Goal: Use online tool/utility: Utilize a website feature to perform a specific function

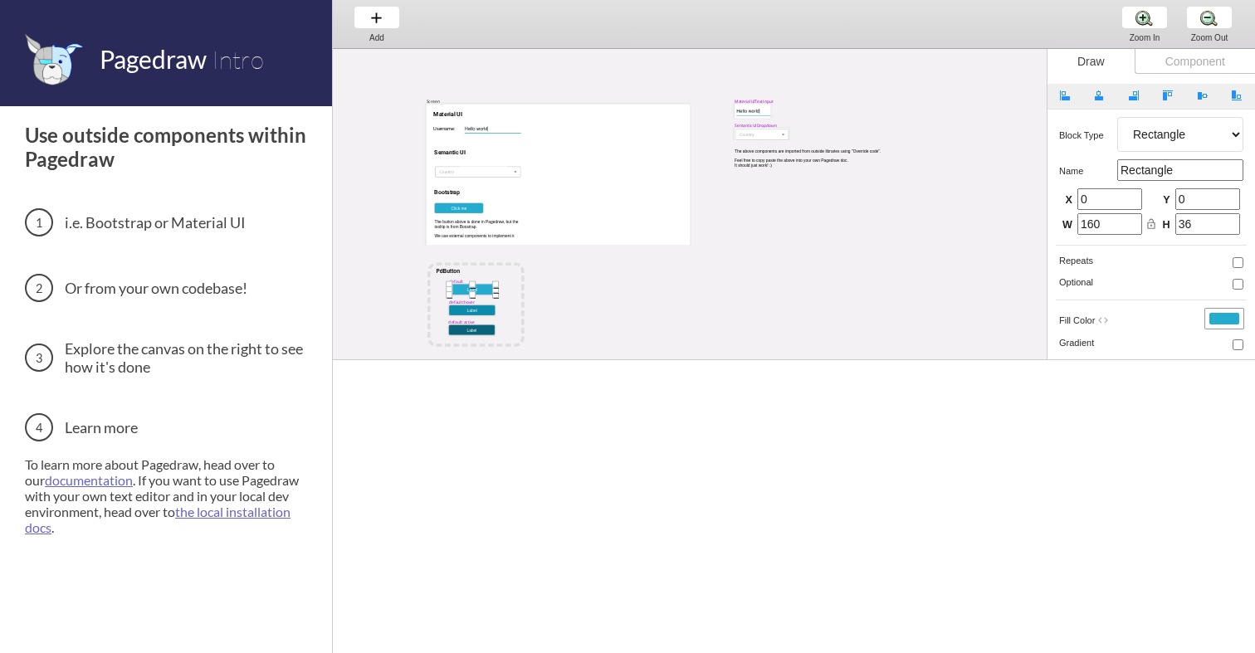
select select "4"
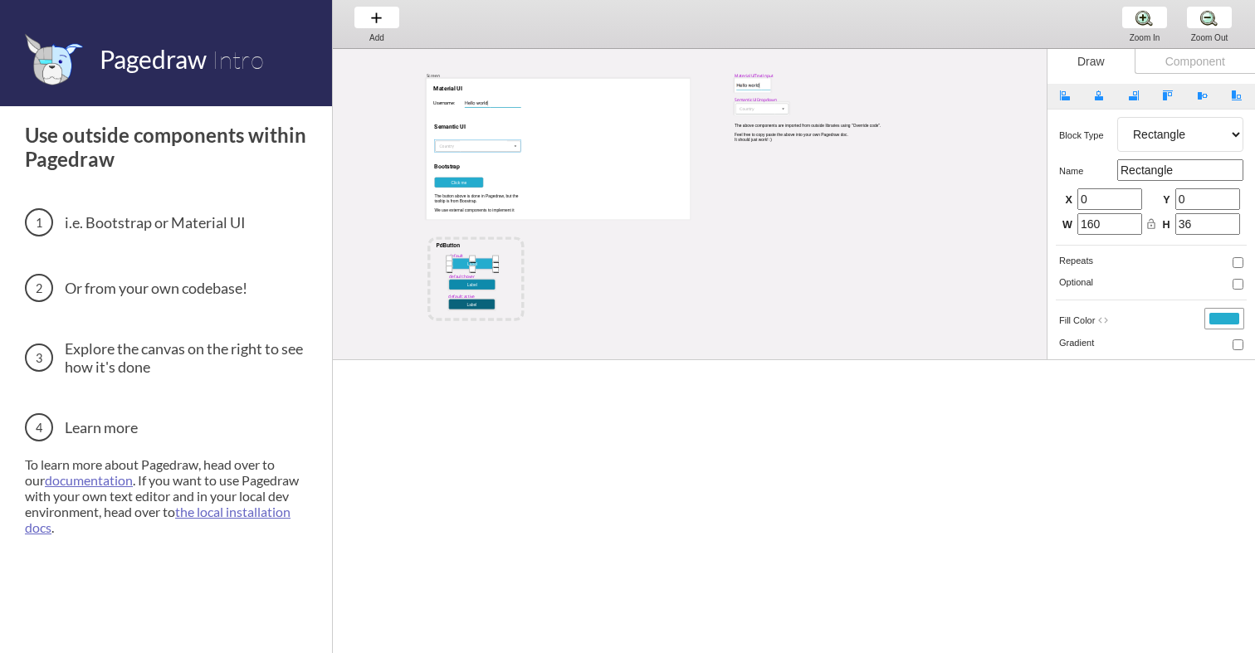
click at [503, 148] on div at bounding box center [477, 146] width 86 height 12
select select "17"
click at [478, 178] on div at bounding box center [458, 183] width 49 height 11
select select "15"
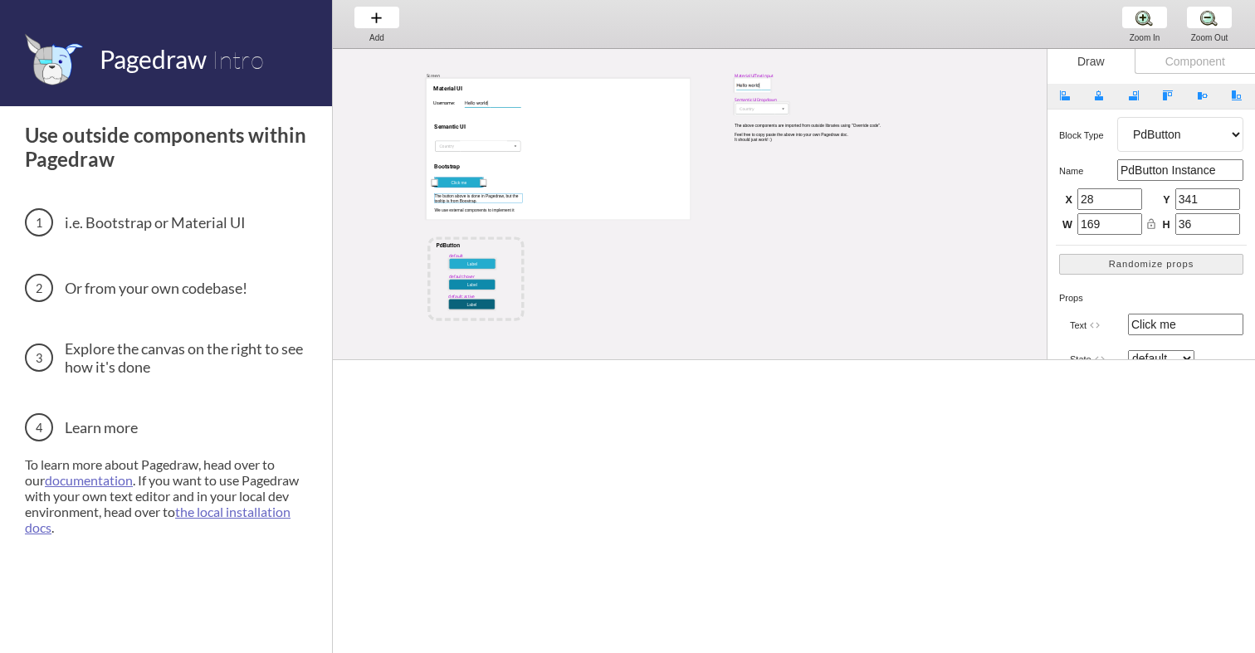
click at [453, 197] on div at bounding box center [478, 197] width 88 height 9
select select "3"
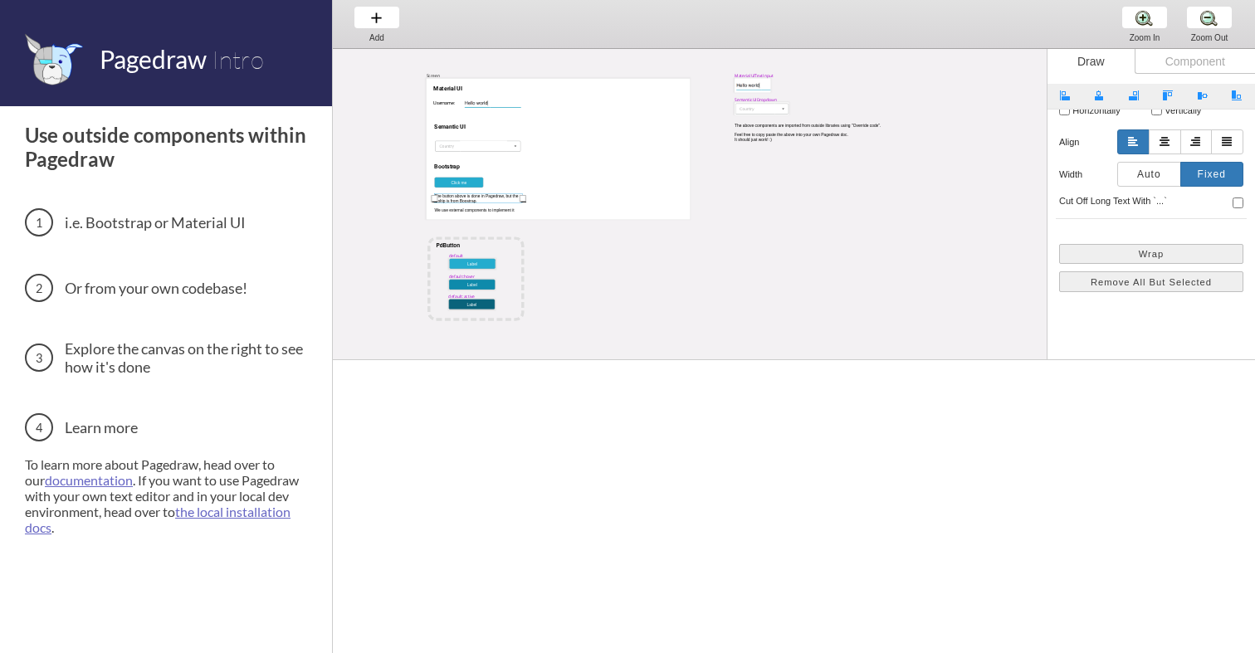
scroll to position [549, 0]
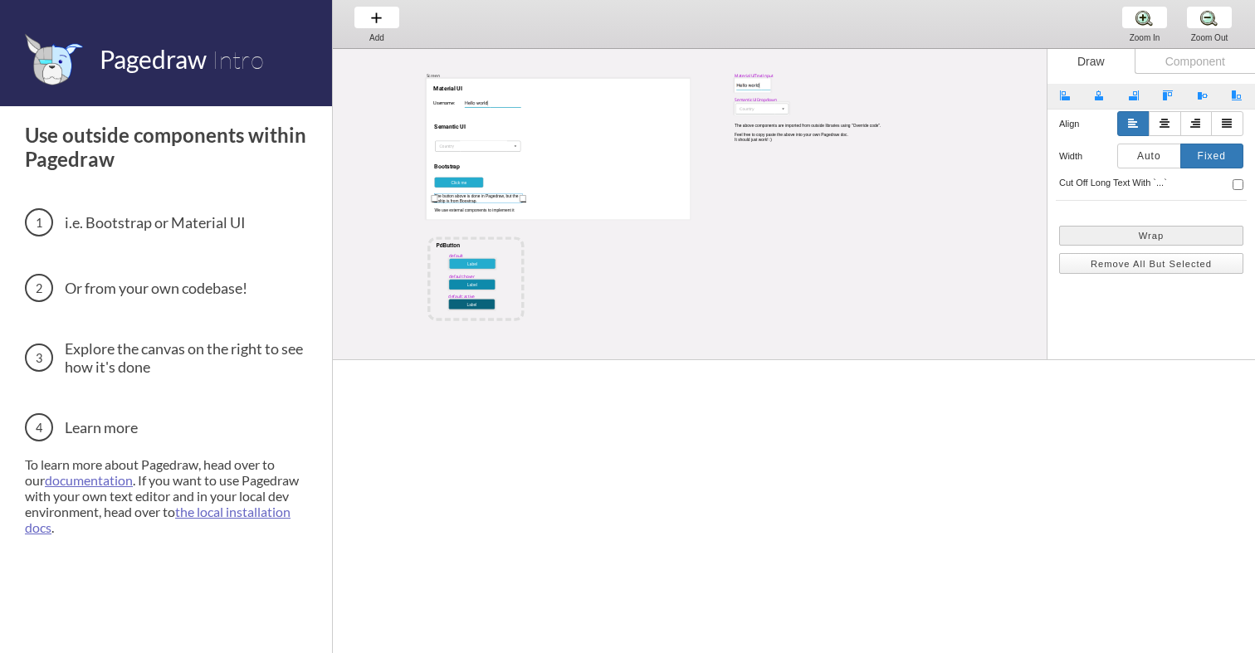
click at [1116, 266] on button "Remove All But Selected" at bounding box center [1151, 263] width 184 height 21
type input "0"
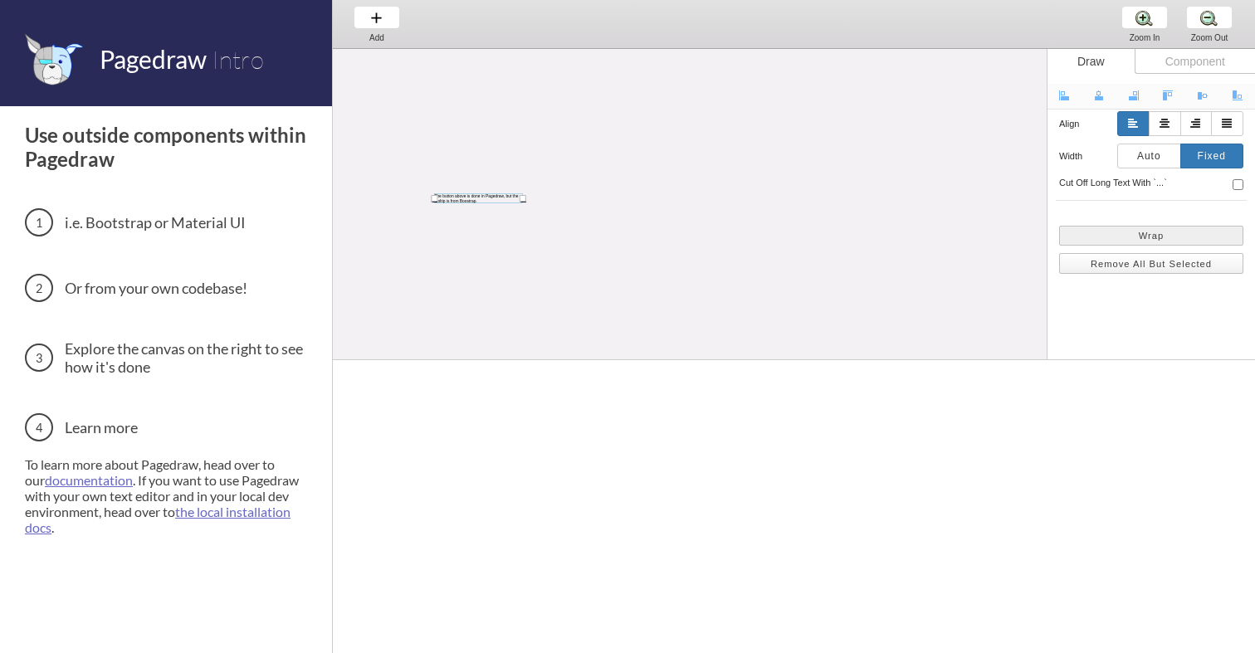
click at [1116, 266] on button "Remove All But Selected" at bounding box center [1151, 263] width 184 height 21
click at [1121, 236] on button "Wrap" at bounding box center [1151, 236] width 184 height 21
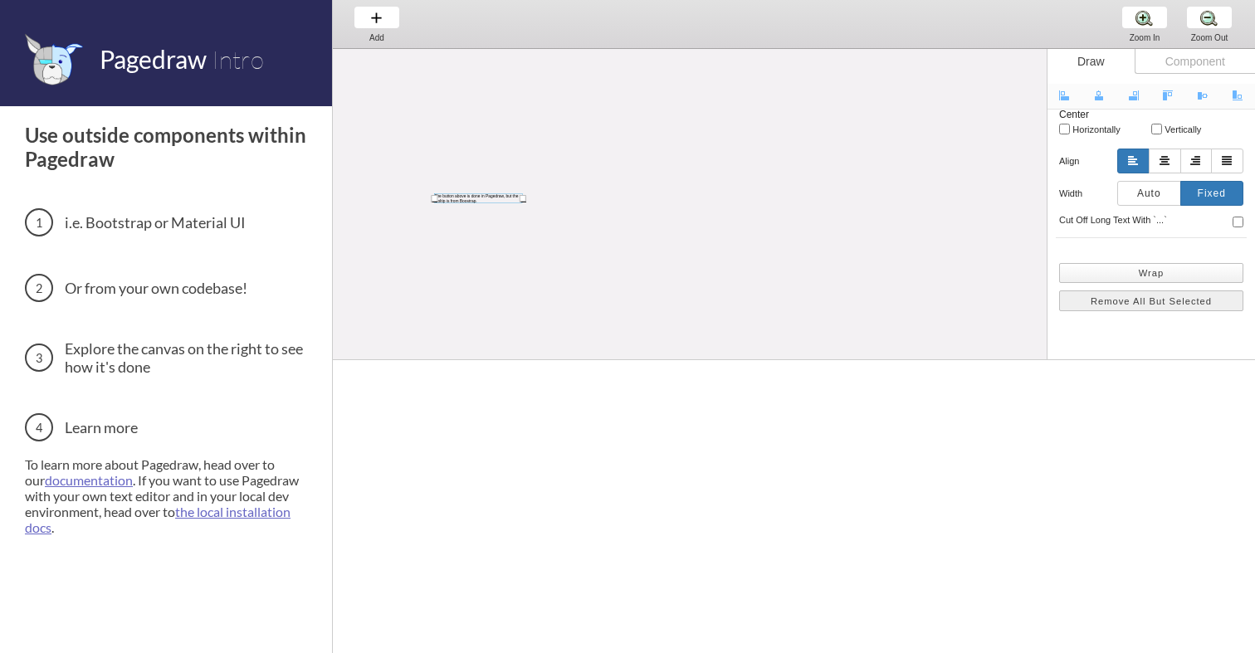
select select "4"
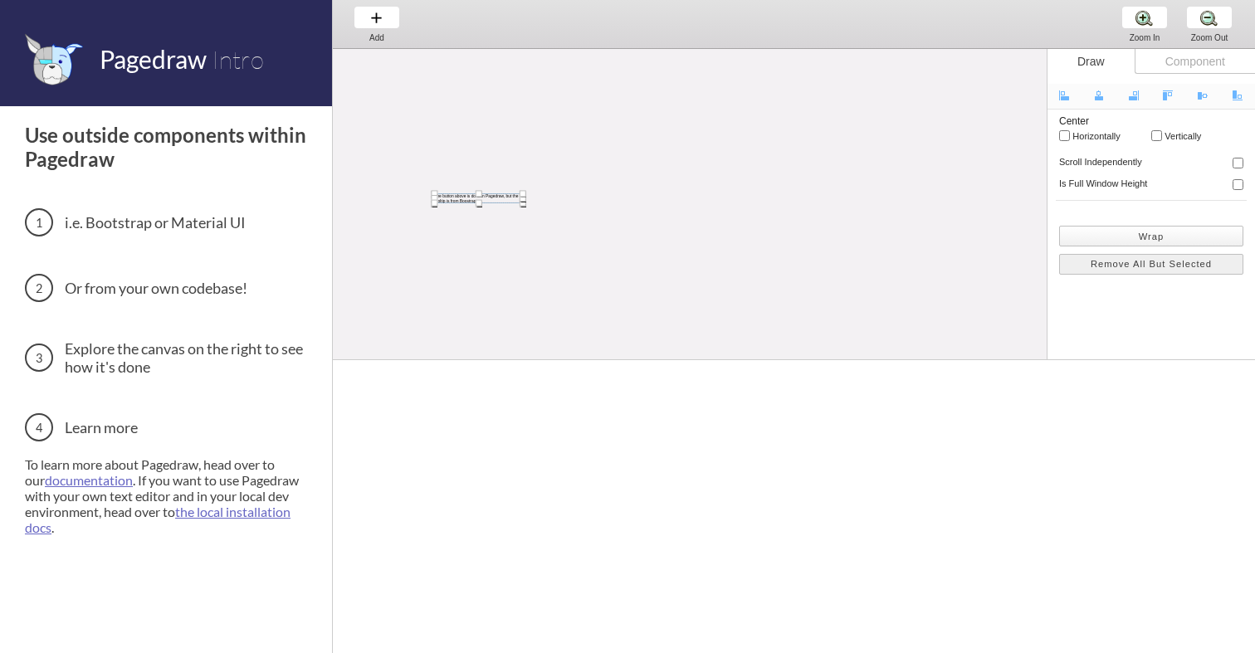
click at [1123, 242] on button "Wrap" at bounding box center [1151, 236] width 184 height 21
select select "4"
click at [1121, 268] on button "Remove All But Selected" at bounding box center [1151, 264] width 184 height 21
click at [793, 254] on div "The button above is done in Pagedraw, but the tooltip is from Boostrap." at bounding box center [646, 226] width 627 height 407
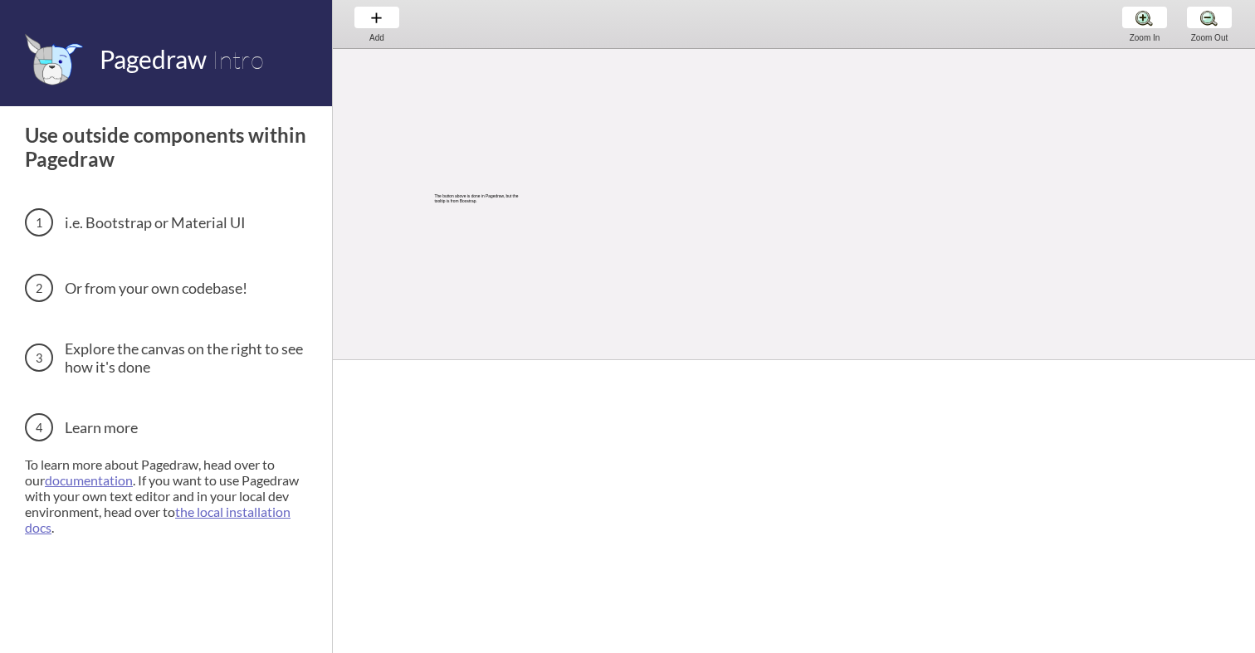
click at [716, 225] on div "The button above is done in Pagedraw, but the tooltip is from Boostrap." at bounding box center [646, 226] width 627 height 407
click at [383, 11] on div "Add Add Add" at bounding box center [376, 23] width 63 height 47
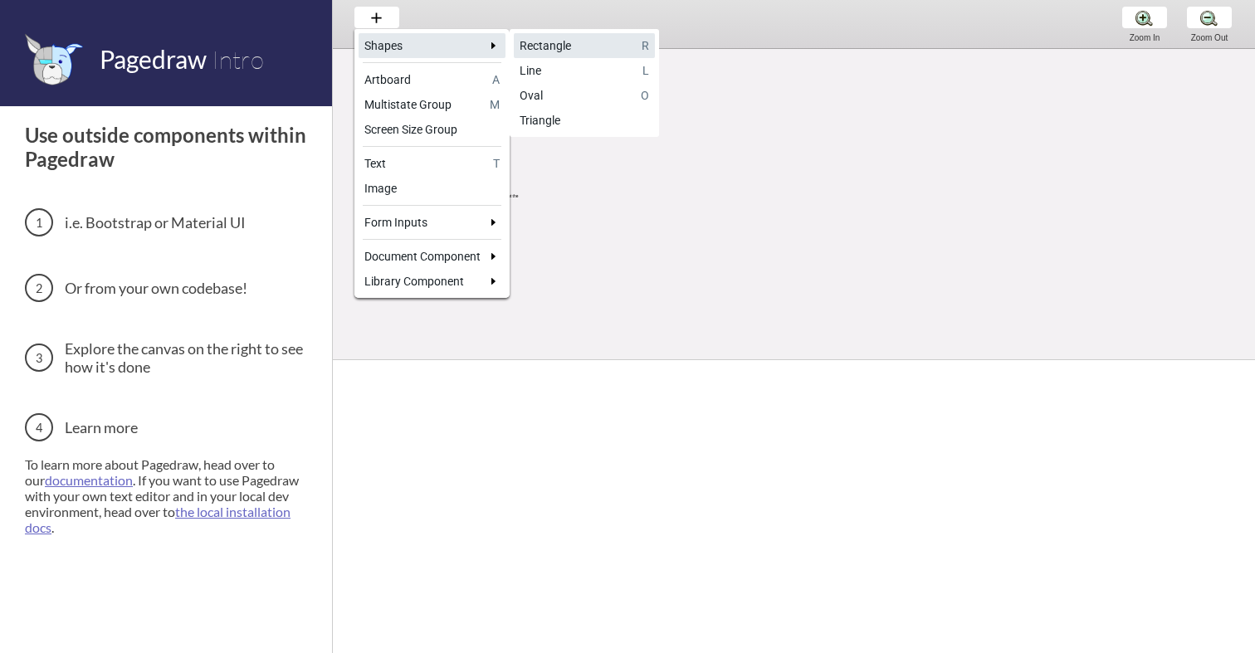
click at [596, 51] on div "Rectangle" at bounding box center [577, 45] width 116 height 17
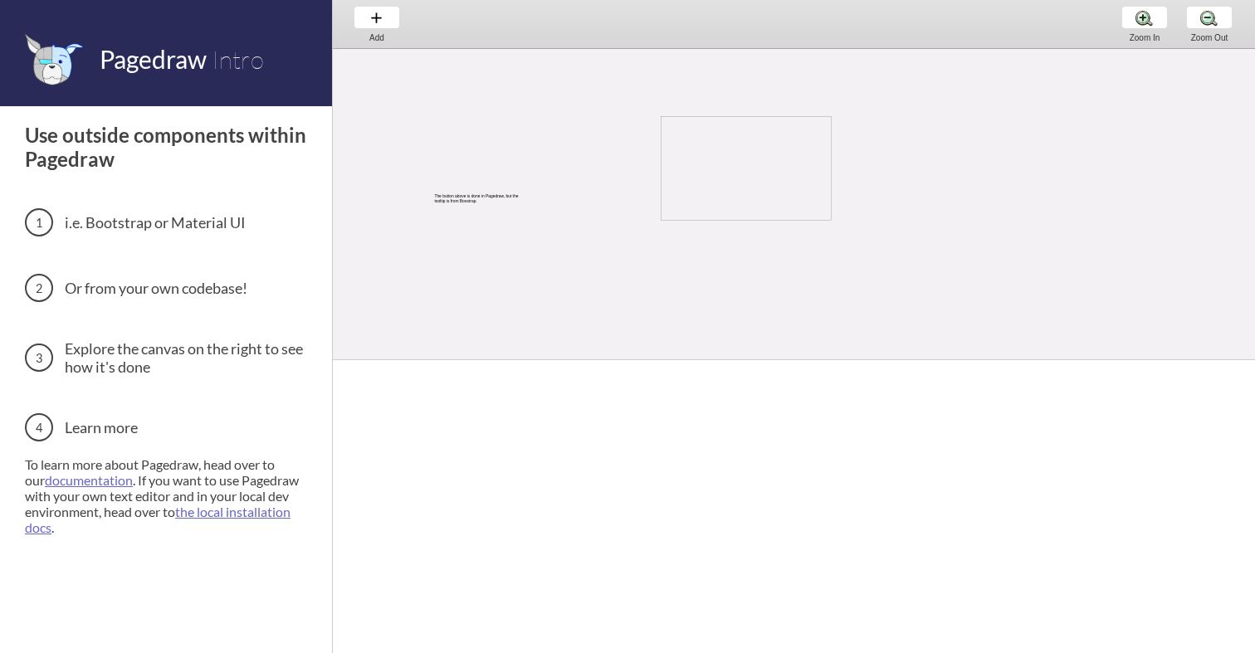
drag, startPoint x: 661, startPoint y: 116, endPoint x: 831, endPoint y: 220, distance: 199.9
click at [831, 220] on div "The button above is done in Pagedraw, but the tooltip is from Boostrap." at bounding box center [646, 226] width 627 height 407
select select "4"
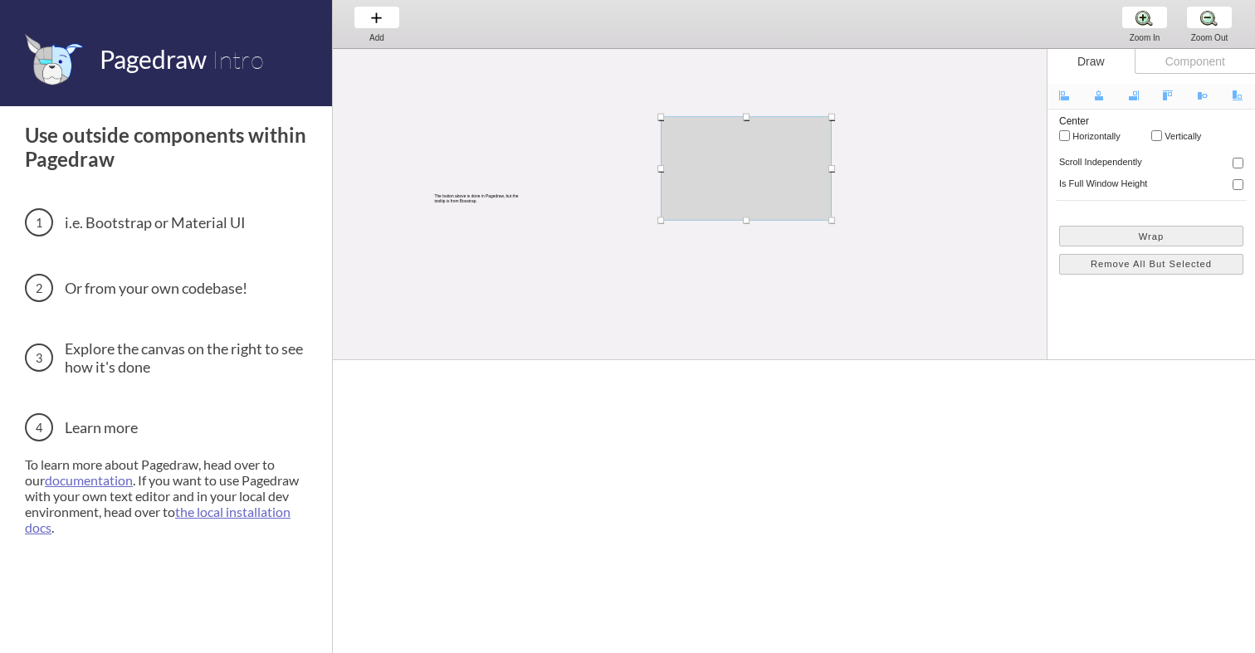
click at [964, 233] on div "The button above is done in Pagedraw, but the tooltip is from Boostrap." at bounding box center [801, 235] width 936 height 425
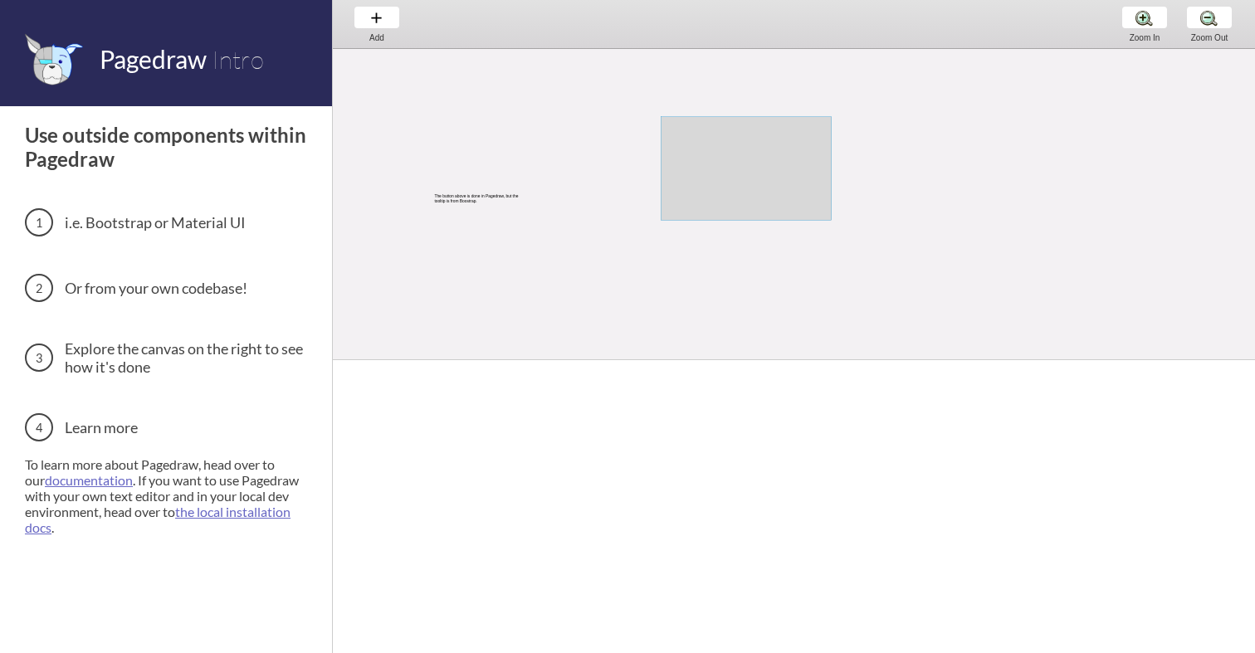
click at [820, 181] on div at bounding box center [746, 169] width 171 height 104
select select "4"
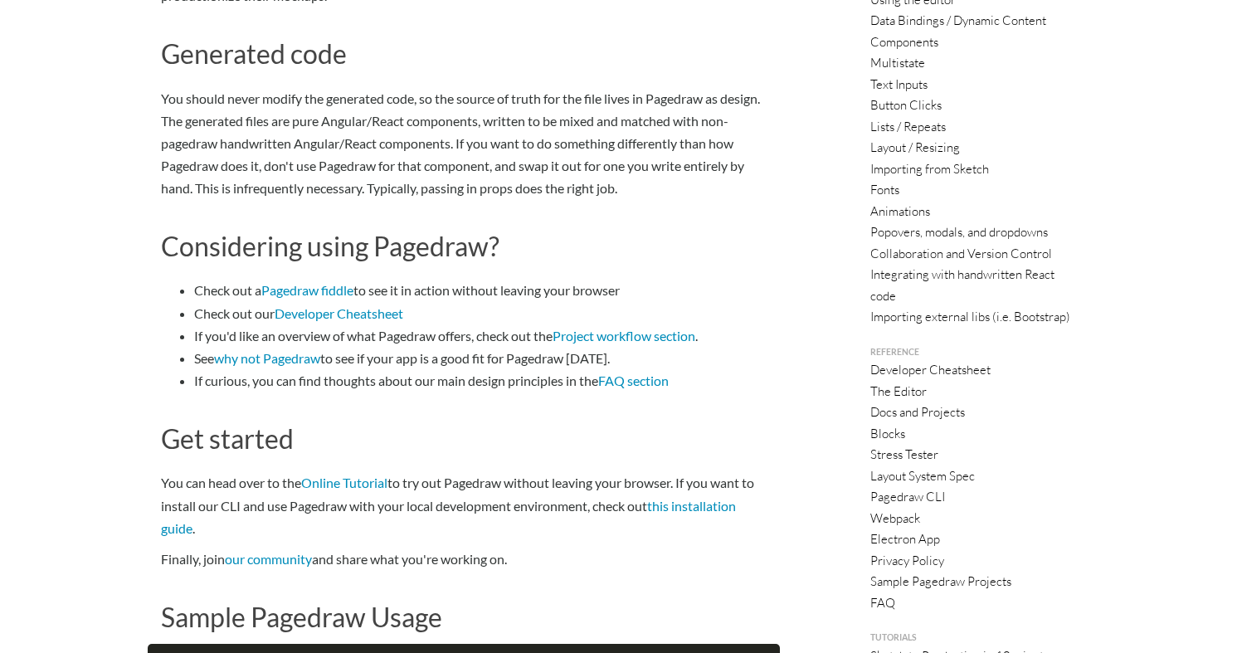
scroll to position [422, 0]
